Goal: Task Accomplishment & Management: Complete application form

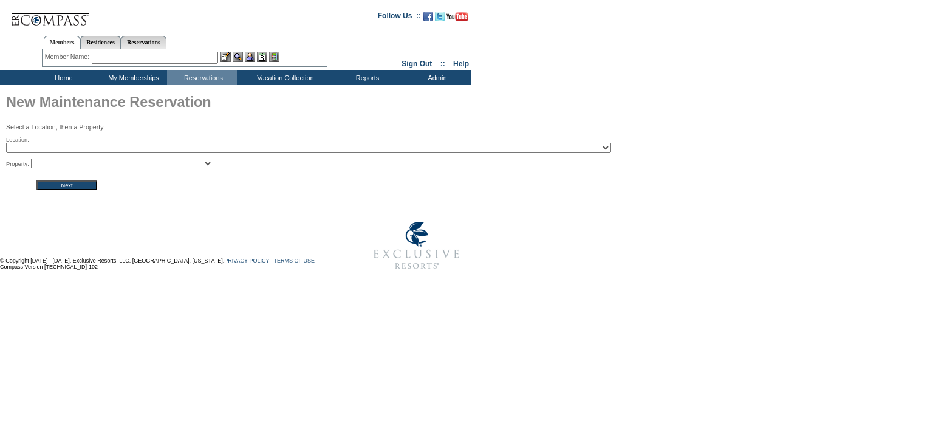
click at [115, 148] on select "2024 The Founders Cup - Eden Club Founders Cup 2025 Kentucky Derby - 2025 Kentu…" at bounding box center [308, 148] width 605 height 10
select select "235"
click at [6, 144] on select "2024 The Founders Cup - Eden Club Founders Cup 2025 Kentucky Derby - 2025 Kentu…" at bounding box center [308, 148] width 605 height 10
click at [74, 187] on input "Next" at bounding box center [66, 185] width 61 height 10
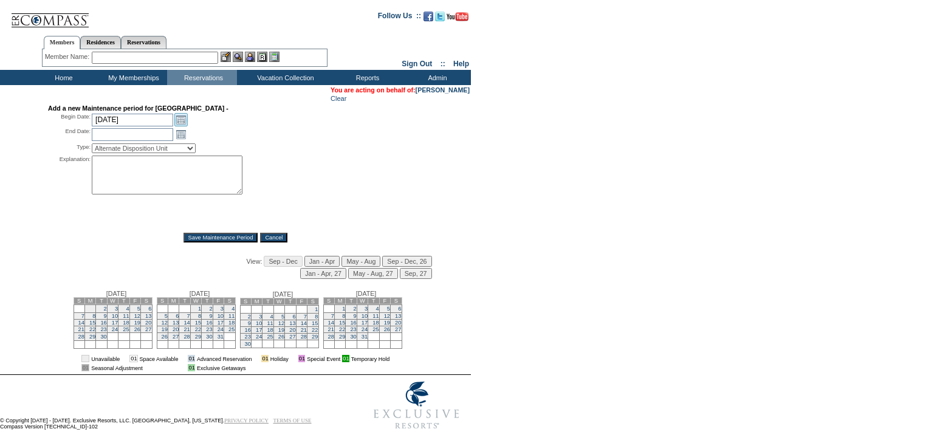
click at [184, 117] on link "Open the calendar popup." at bounding box center [180, 119] width 13 height 13
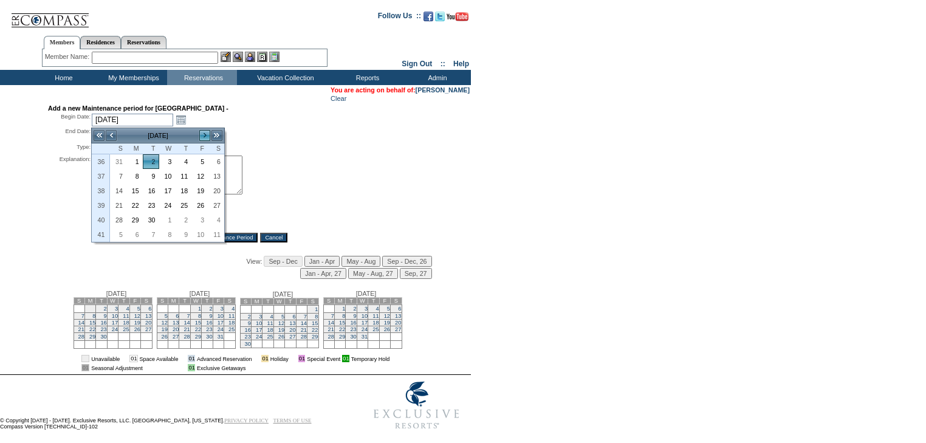
click at [208, 137] on link ">" at bounding box center [205, 135] width 12 height 12
click at [207, 137] on link ">" at bounding box center [205, 135] width 12 height 12
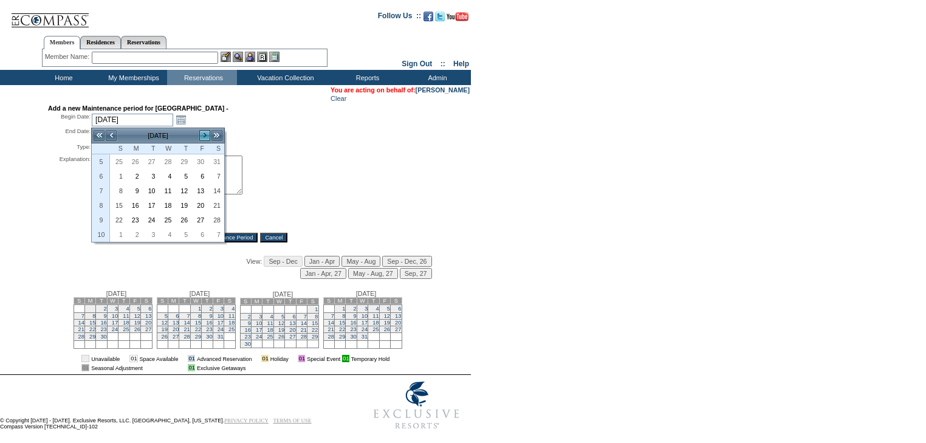
click at [207, 137] on link ">" at bounding box center [205, 135] width 12 height 12
click at [109, 139] on link "<" at bounding box center [111, 135] width 12 height 12
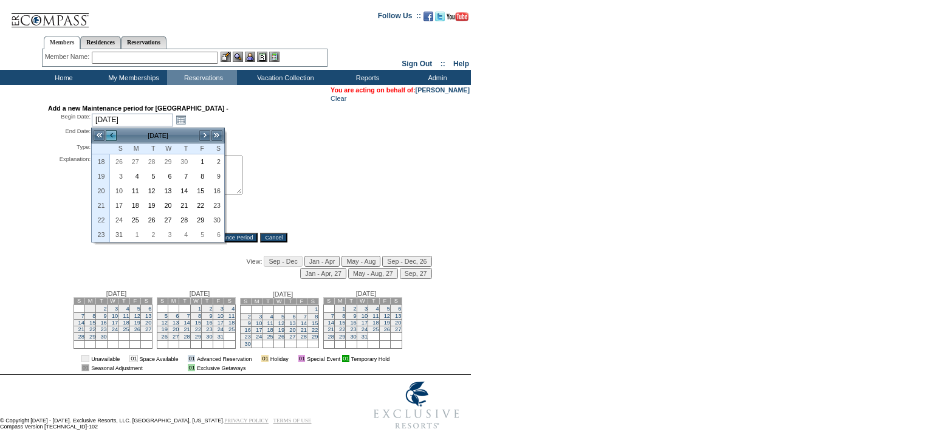
click at [108, 137] on link "<" at bounding box center [111, 135] width 12 height 12
click at [202, 134] on link ">" at bounding box center [205, 135] width 12 height 12
click at [223, 159] on link "4" at bounding box center [215, 161] width 15 height 13
type input "[DATE]"
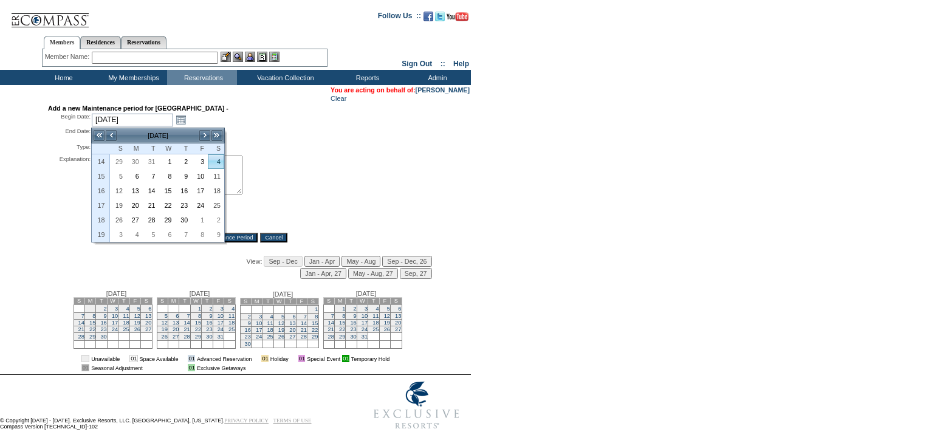
type input "[DATE]"
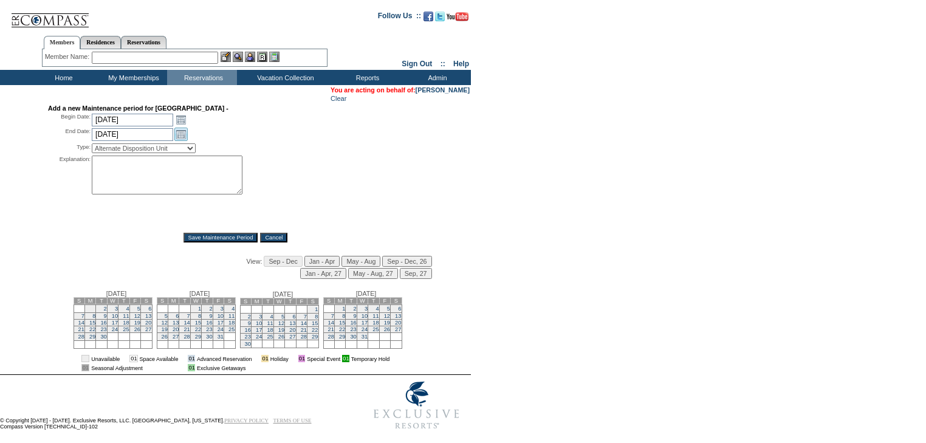
click at [180, 134] on link "Open the calendar popup." at bounding box center [180, 134] width 13 height 13
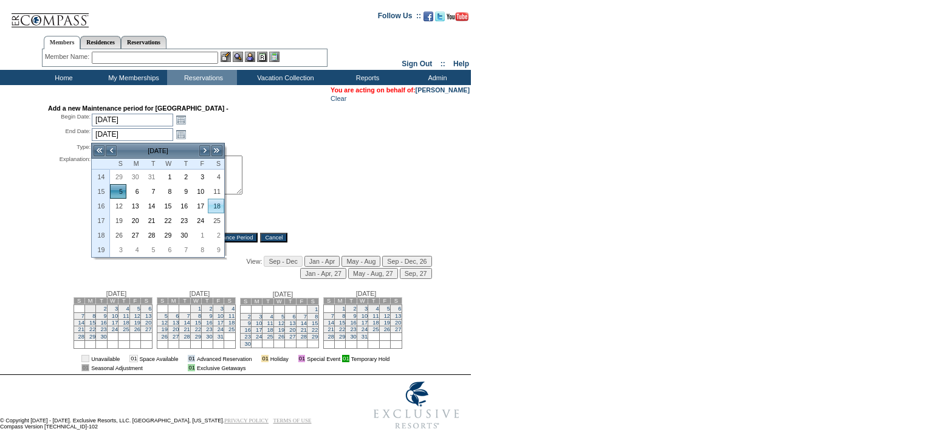
click at [219, 203] on link "18" at bounding box center [215, 205] width 15 height 13
type input "[DATE]"
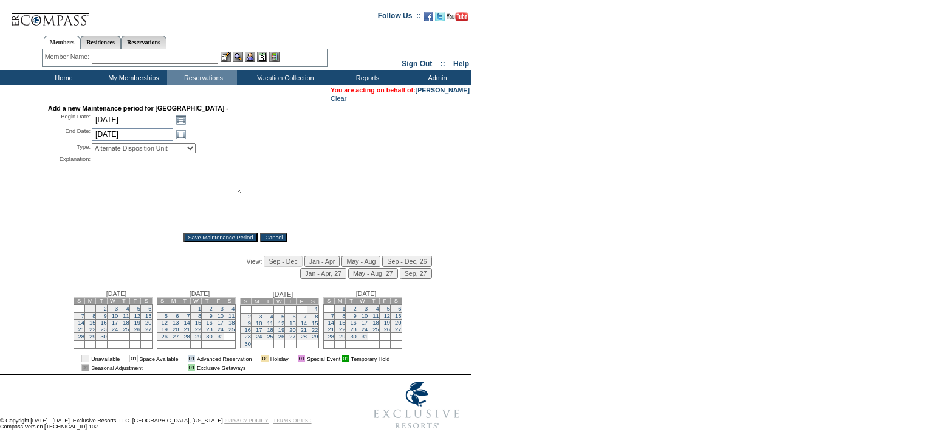
click at [175, 148] on select "Alternate Disposition Unit Business Hold Disposition Exclusive Alliance Partner…" at bounding box center [144, 148] width 104 height 10
select select "PropMaintVillaProgram"
click at [92, 145] on select "Alternate Disposition Unit Business Hold Disposition Exclusive Alliance Partner…" at bounding box center [144, 148] width 104 height 10
click at [146, 184] on textarea at bounding box center [167, 175] width 151 height 39
type textarea "Giving back to Partner - EC"
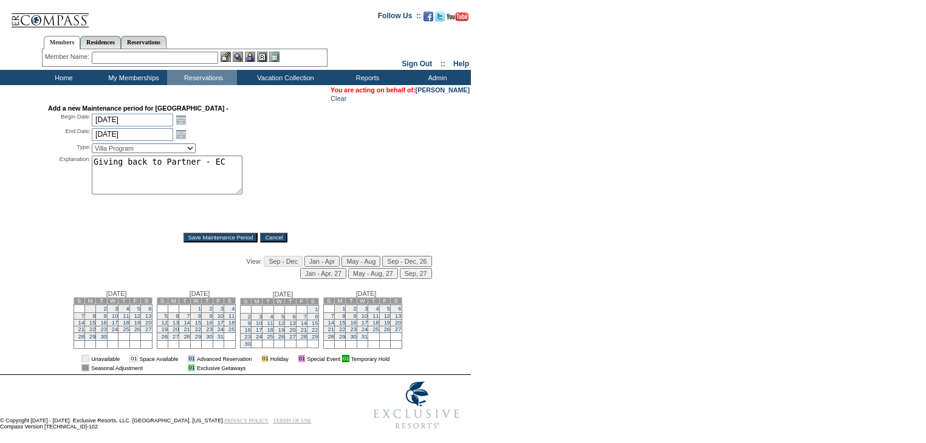
click at [205, 241] on input "Save Maintenance Period" at bounding box center [221, 238] width 75 height 10
click at [62, 75] on td "Home" at bounding box center [62, 77] width 70 height 15
